Goal: Task Accomplishment & Management: Use online tool/utility

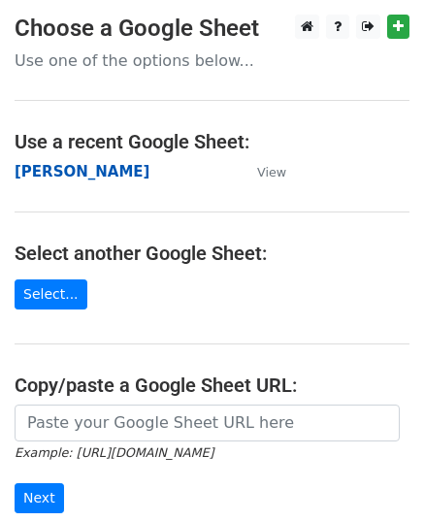
click at [26, 174] on strong "[PERSON_NAME]" at bounding box center [82, 171] width 135 height 17
click at [43, 176] on strong "[PERSON_NAME]" at bounding box center [82, 171] width 135 height 17
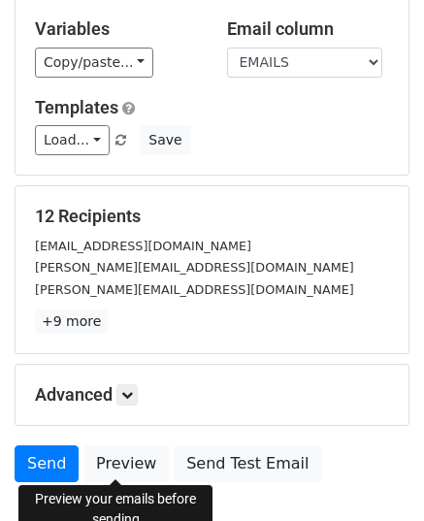
scroll to position [229, 0]
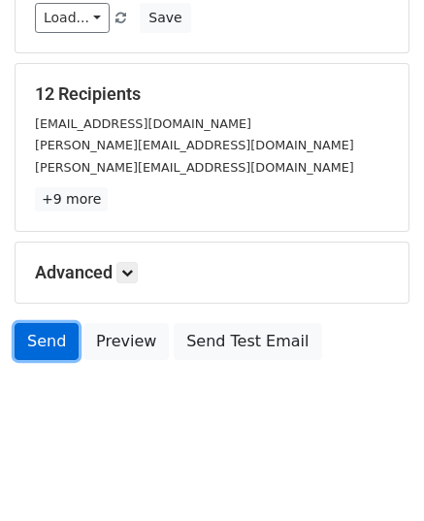
click at [55, 342] on link "Send" at bounding box center [47, 341] width 64 height 37
